Goal: Task Accomplishment & Management: Use online tool/utility

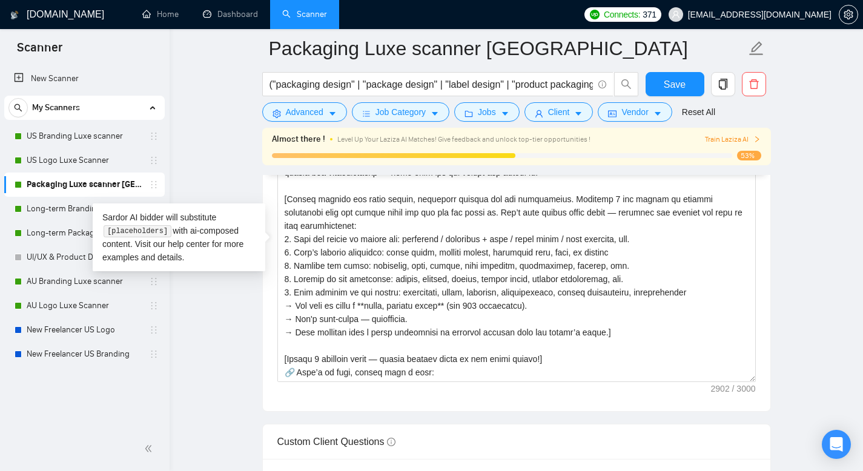
scroll to position [426, 0]
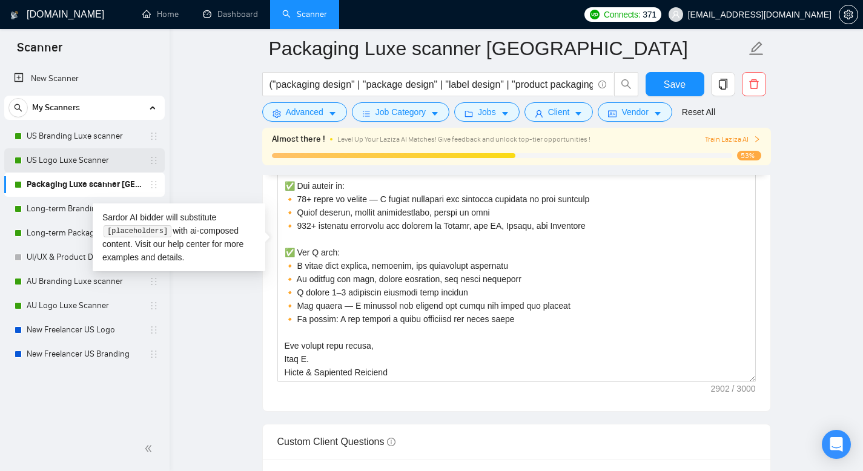
click at [104, 156] on link "US Logo Luxe Scanner" at bounding box center [84, 160] width 115 height 24
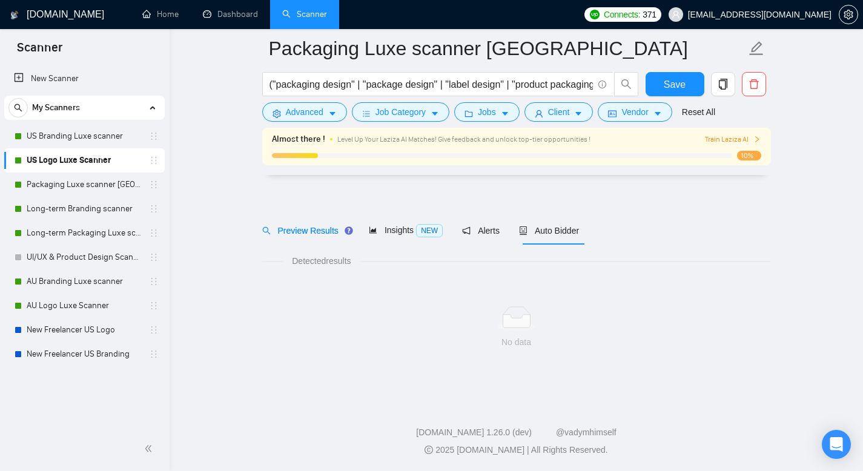
scroll to position [8, 0]
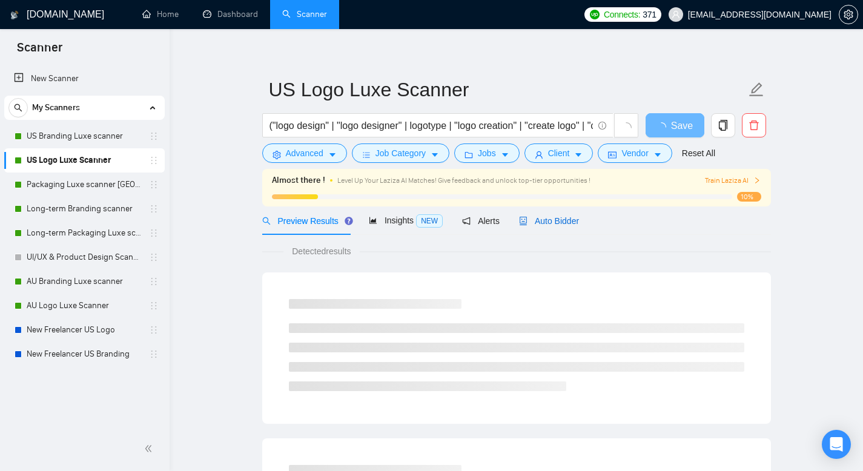
click at [563, 216] on span "Auto Bidder" at bounding box center [549, 221] width 60 height 10
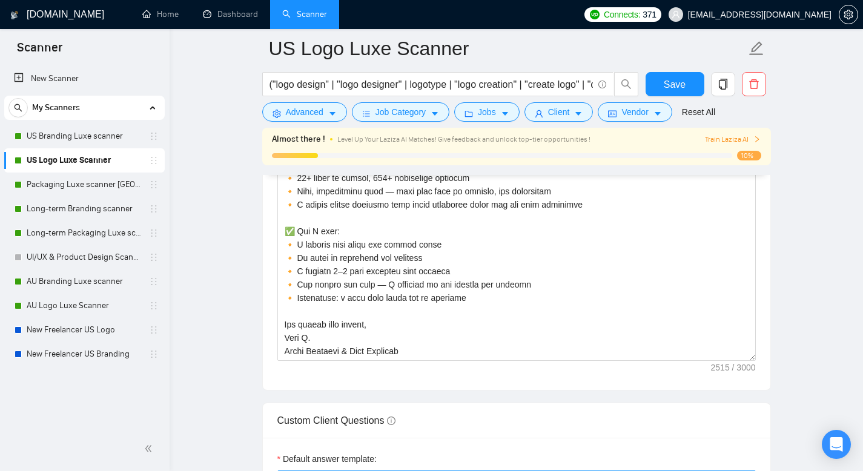
scroll to position [1693, 0]
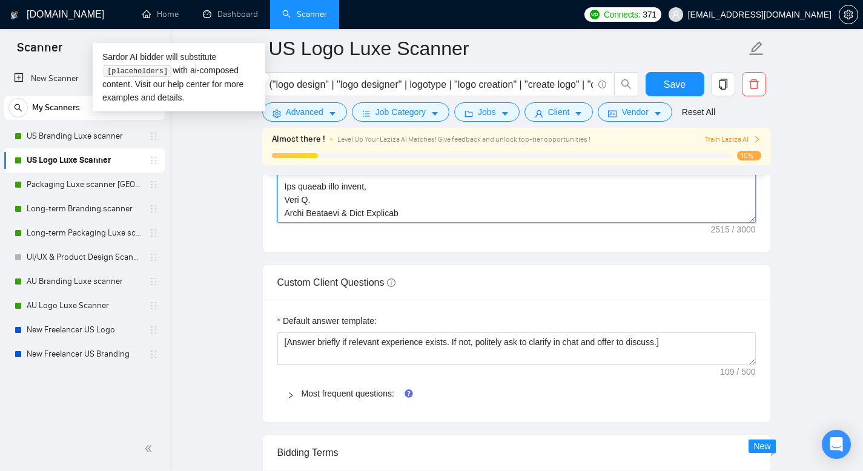
drag, startPoint x: 418, startPoint y: 211, endPoint x: 275, endPoint y: 182, distance: 146.0
click at [275, 182] on div "Cover letter template:" at bounding box center [517, 85] width 508 height 334
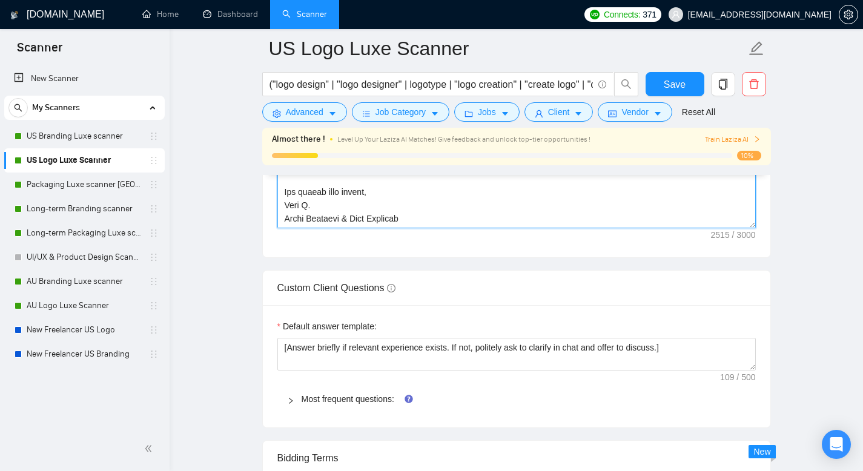
scroll to position [1556, 0]
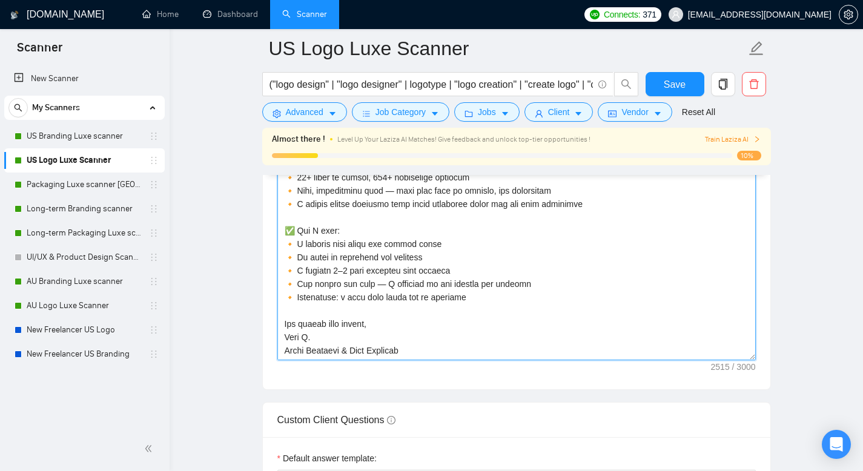
drag, startPoint x: 288, startPoint y: 255, endPoint x: 281, endPoint y: 255, distance: 7.3
click at [281, 255] on textarea "Cover letter template:" at bounding box center [516, 224] width 479 height 273
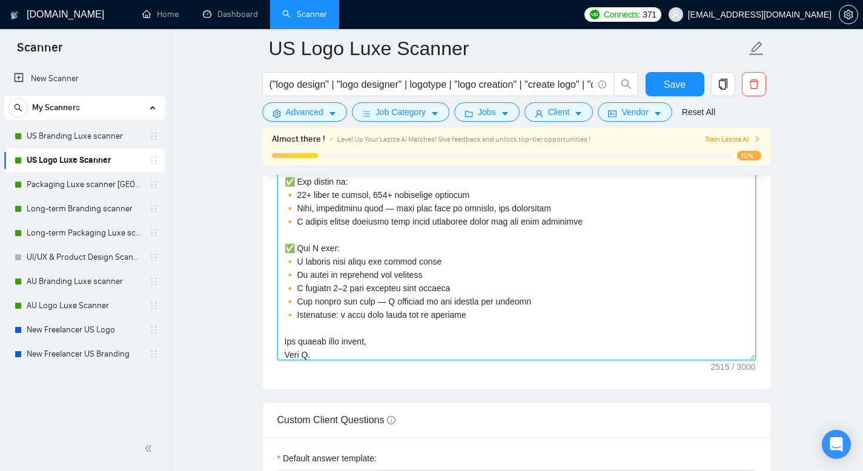
scroll to position [307, 0]
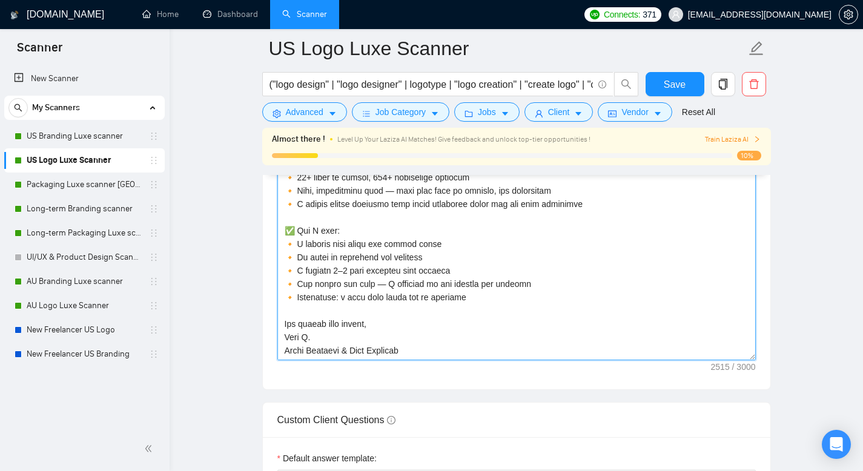
drag, startPoint x: 283, startPoint y: 208, endPoint x: 474, endPoint y: 299, distance: 211.3
click at [474, 299] on textarea "Cover letter template:" at bounding box center [516, 224] width 479 height 273
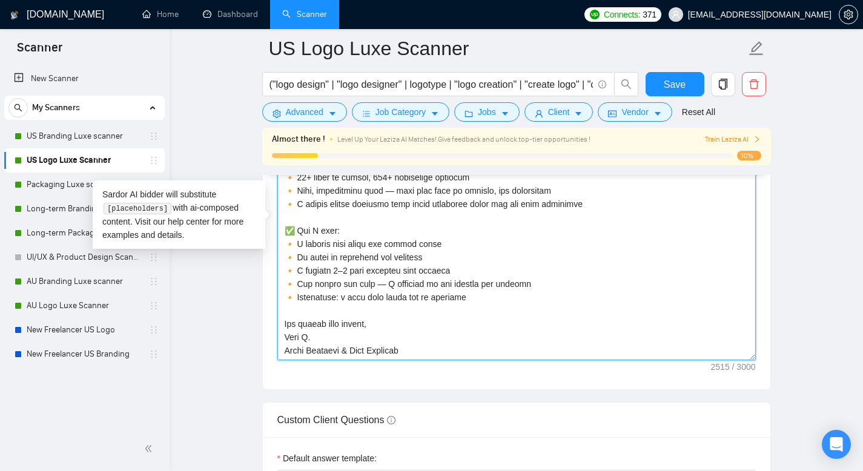
click at [291, 220] on textarea "Cover letter template:" at bounding box center [516, 224] width 479 height 273
drag, startPoint x: 292, startPoint y: 224, endPoint x: 283, endPoint y: 224, distance: 9.1
click at [283, 224] on textarea "Cover letter template:" at bounding box center [516, 224] width 479 height 273
drag, startPoint x: 291, startPoint y: 230, endPoint x: 274, endPoint y: 228, distance: 17.0
click at [274, 228] on div "Cover letter template:" at bounding box center [517, 222] width 508 height 334
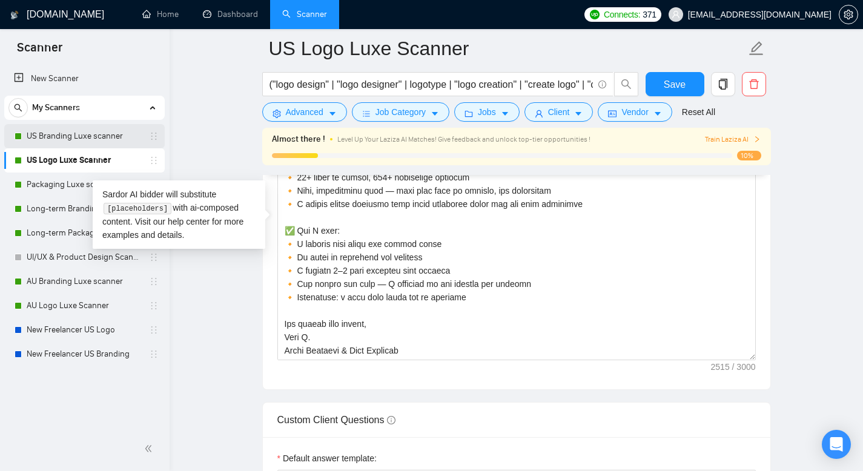
click at [93, 136] on link "US Branding Luxe scanner" at bounding box center [84, 136] width 115 height 24
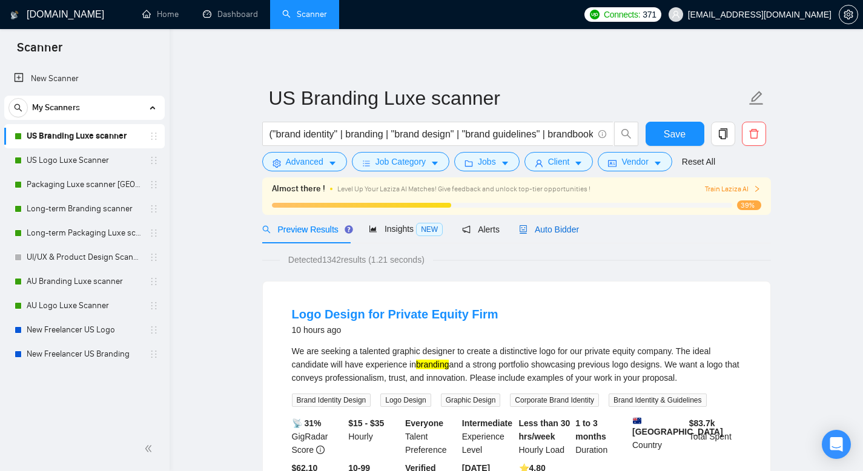
click at [579, 230] on span "Auto Bidder" at bounding box center [549, 230] width 60 height 10
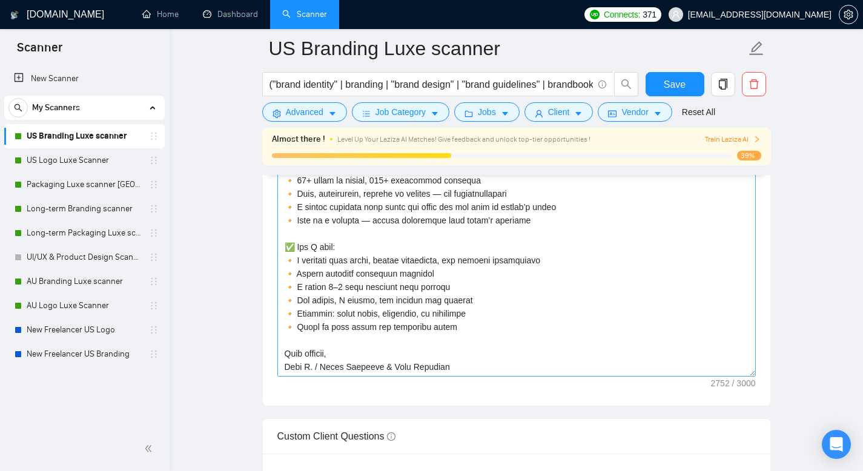
scroll to position [1603, 0]
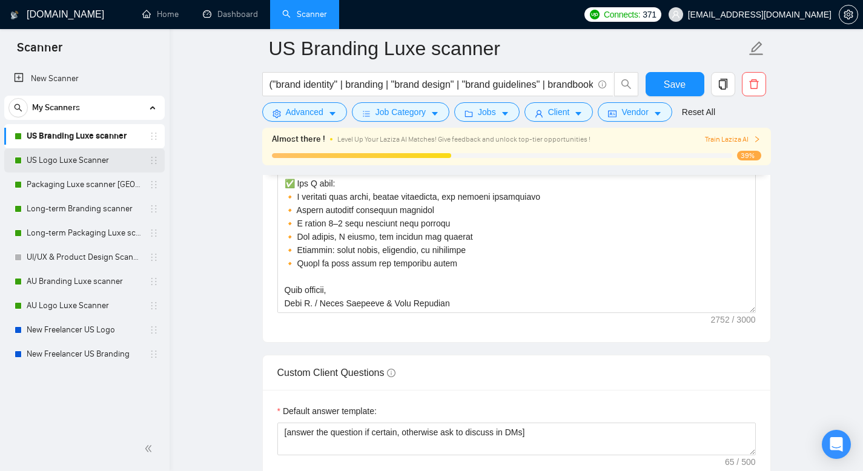
click at [93, 161] on link "US Logo Luxe Scanner" at bounding box center [84, 160] width 115 height 24
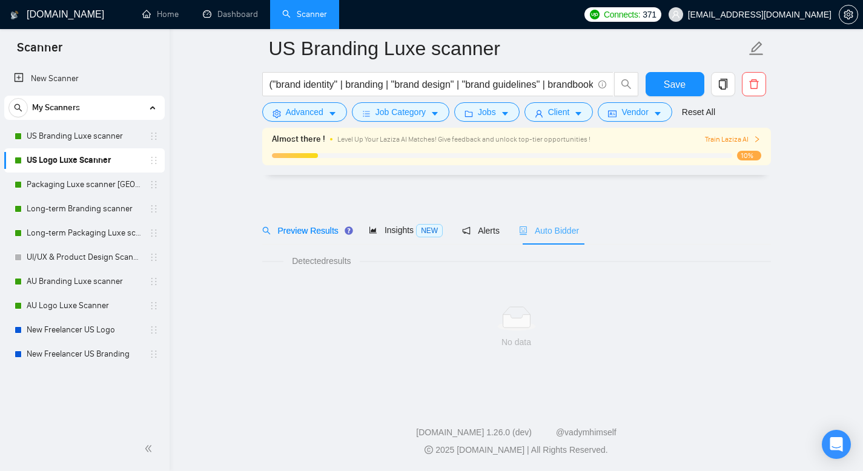
scroll to position [8, 0]
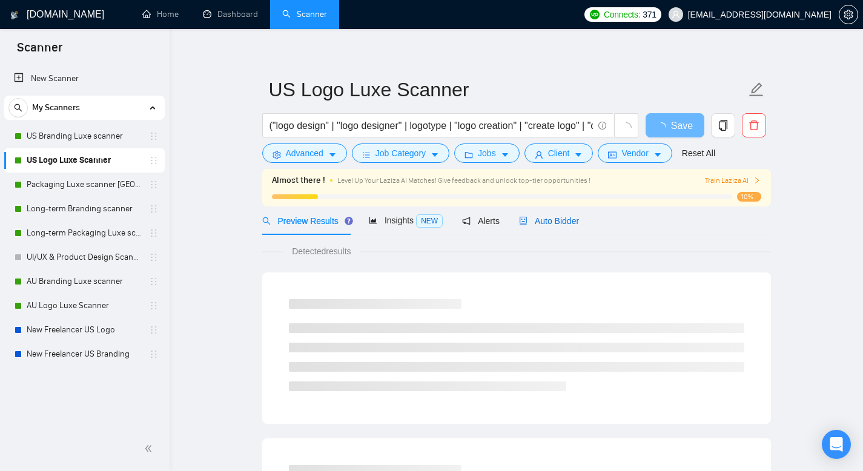
click at [566, 226] on div "Auto Bidder" at bounding box center [549, 220] width 60 height 13
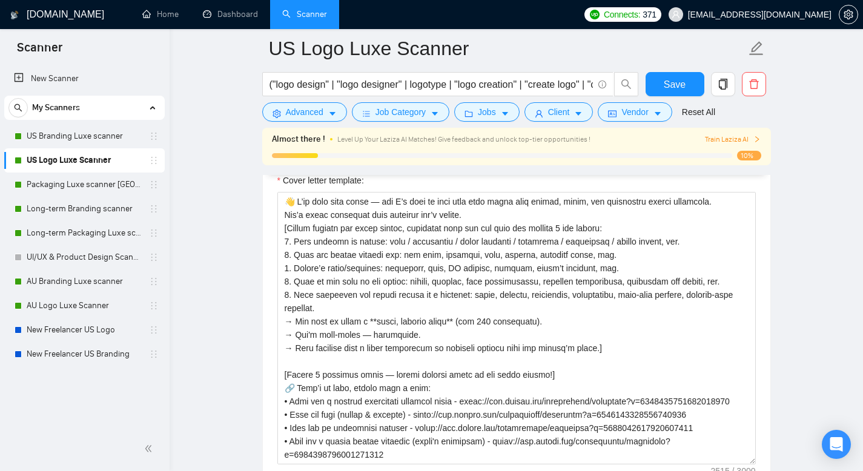
scroll to position [1376, 0]
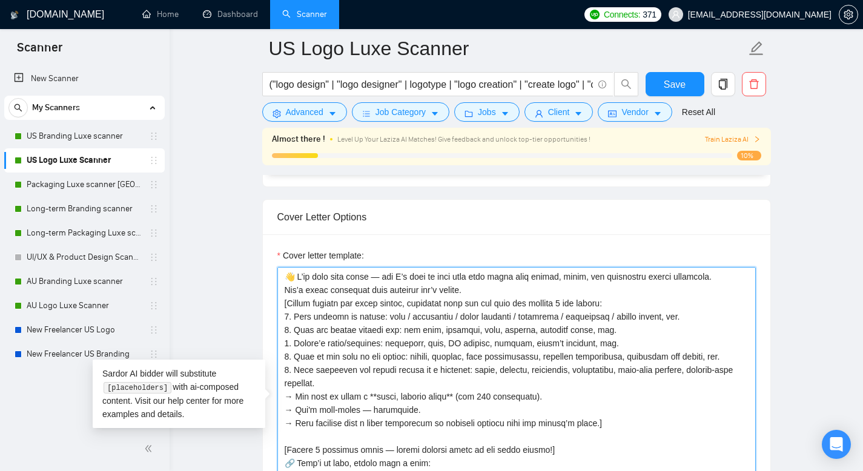
drag, startPoint x: 479, startPoint y: 291, endPoint x: 317, endPoint y: 261, distance: 164.4
click at [317, 261] on div "Cover letter template:" at bounding box center [516, 394] width 479 height 291
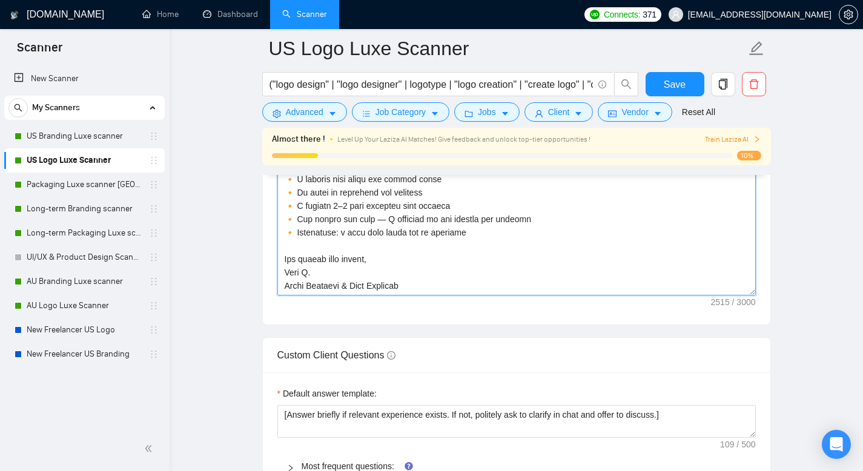
scroll to position [1647, 0]
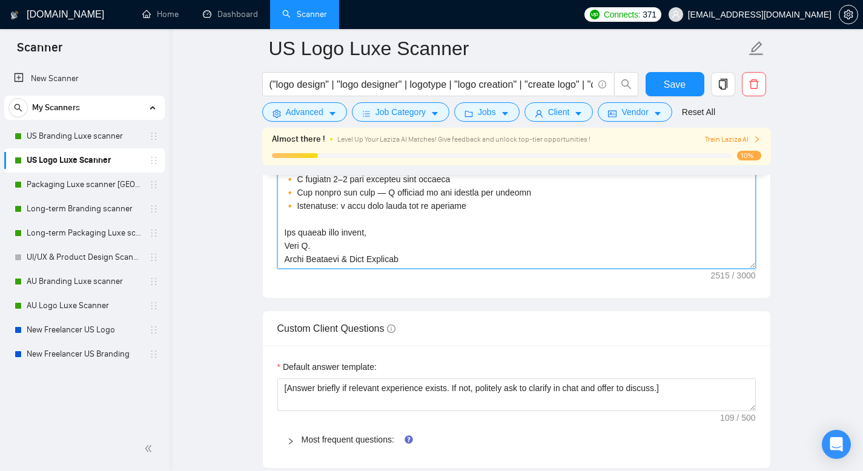
drag, startPoint x: 420, startPoint y: 260, endPoint x: 283, endPoint y: 233, distance: 139.5
click at [283, 233] on textarea "Cover letter template:" at bounding box center [516, 132] width 479 height 273
